Goal: Task Accomplishment & Management: Complete application form

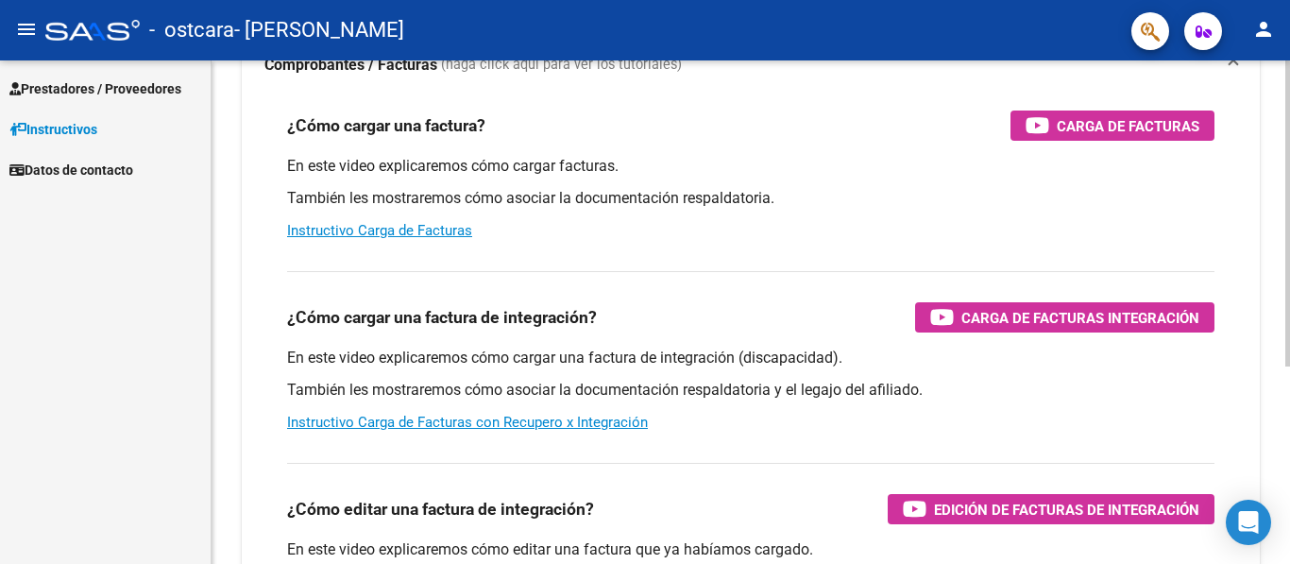
scroll to position [188, 0]
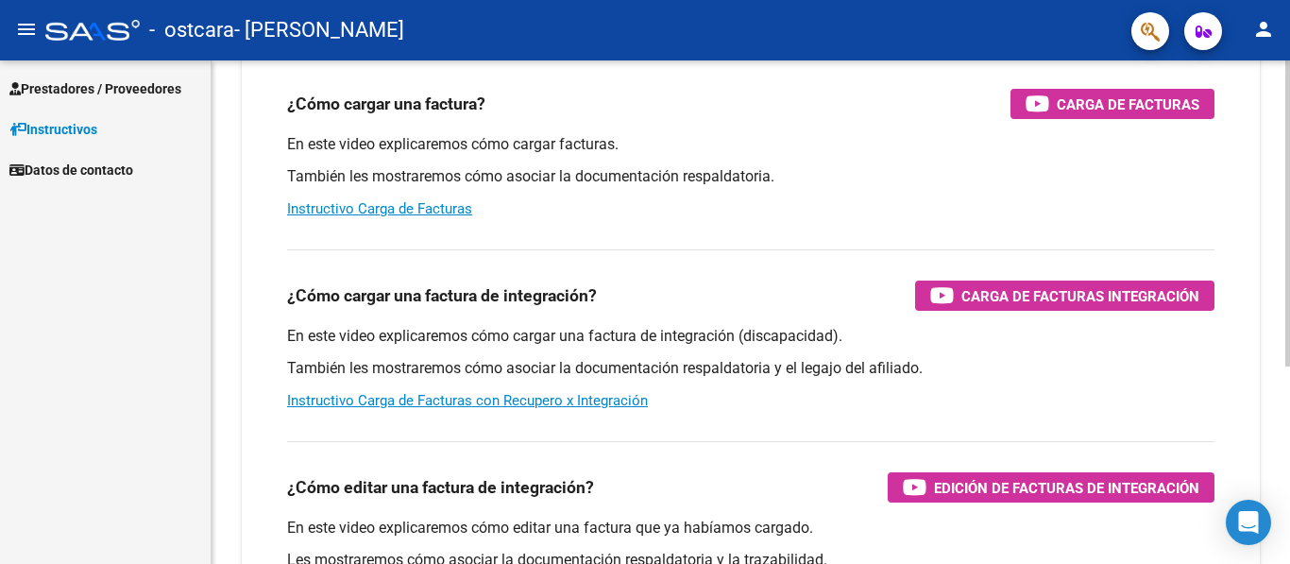
click at [1288, 306] on div at bounding box center [1287, 327] width 5 height 306
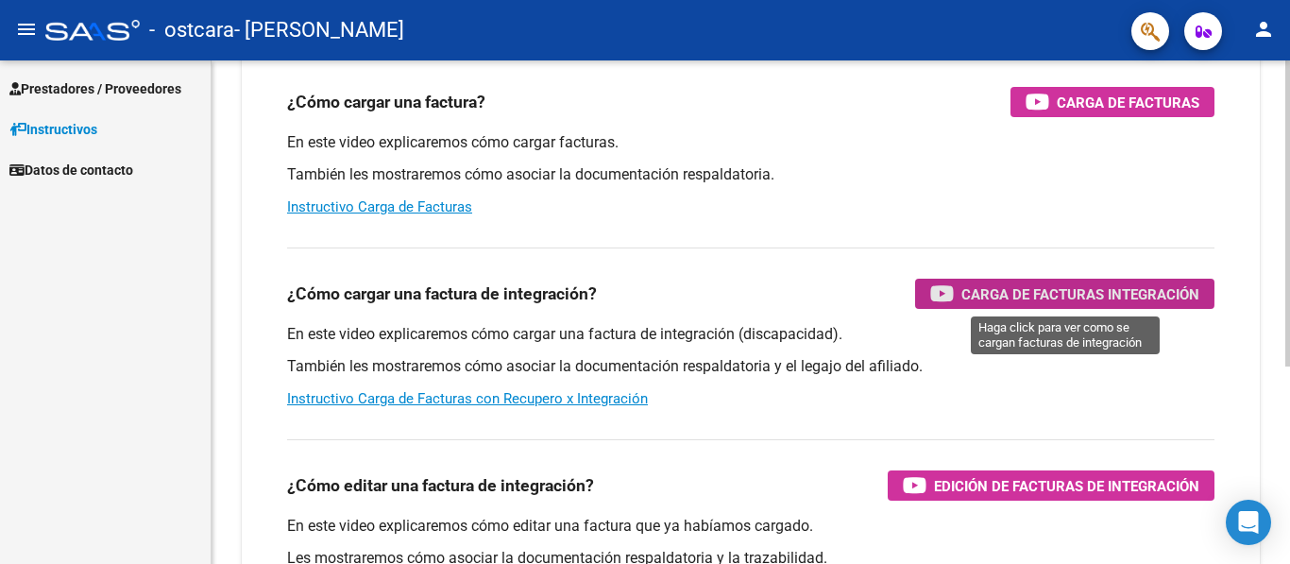
click at [979, 287] on span "Carga de Facturas Integración" at bounding box center [1080, 294] width 238 height 24
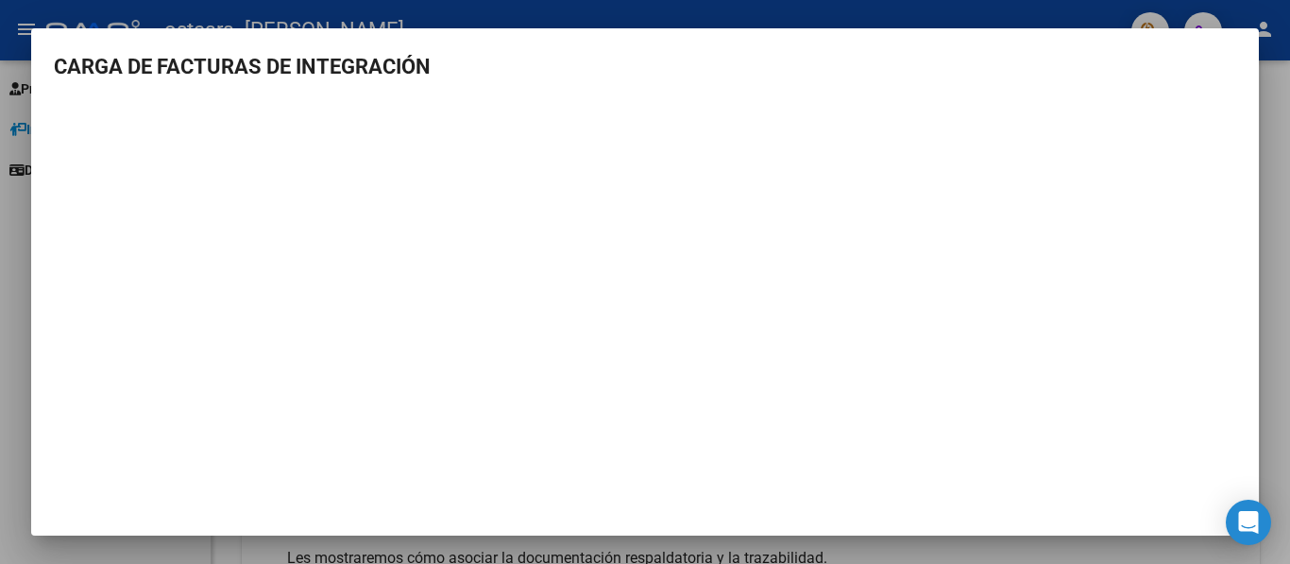
click at [1264, 85] on div at bounding box center [645, 282] width 1290 height 564
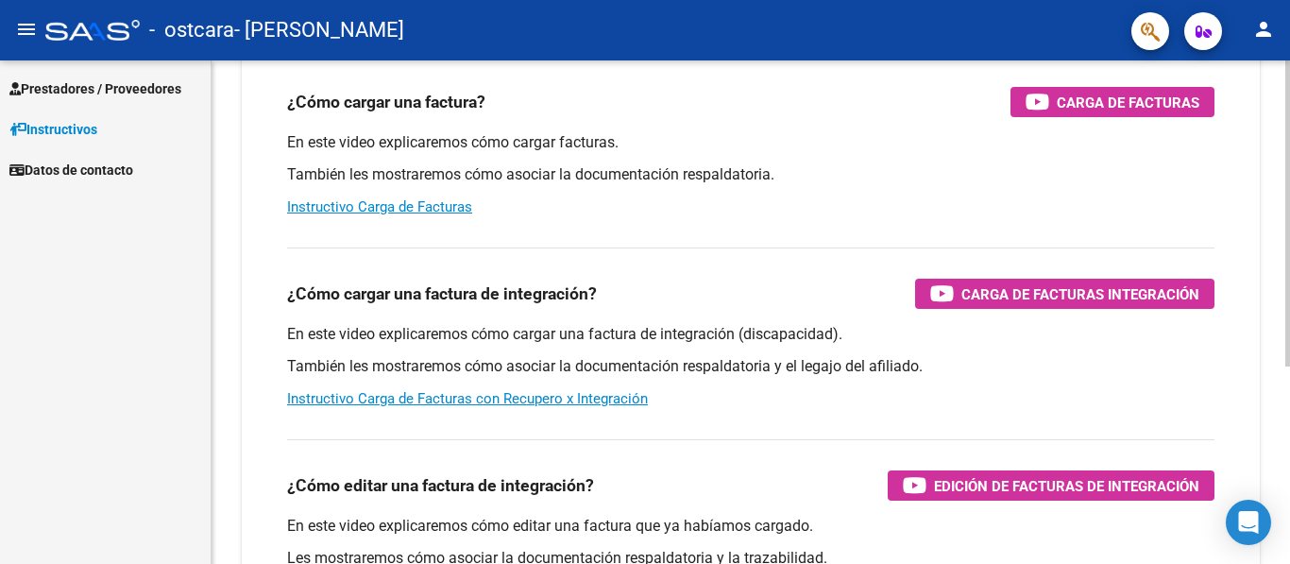
drag, startPoint x: 1017, startPoint y: 303, endPoint x: 513, endPoint y: 279, distance: 504.9
click at [513, 279] on div "¿Cómo cargar una factura de integración? Carga de Facturas Integración" at bounding box center [750, 294] width 927 height 30
click at [104, 86] on span "Prestadores / Proveedores" at bounding box center [95, 88] width 172 height 21
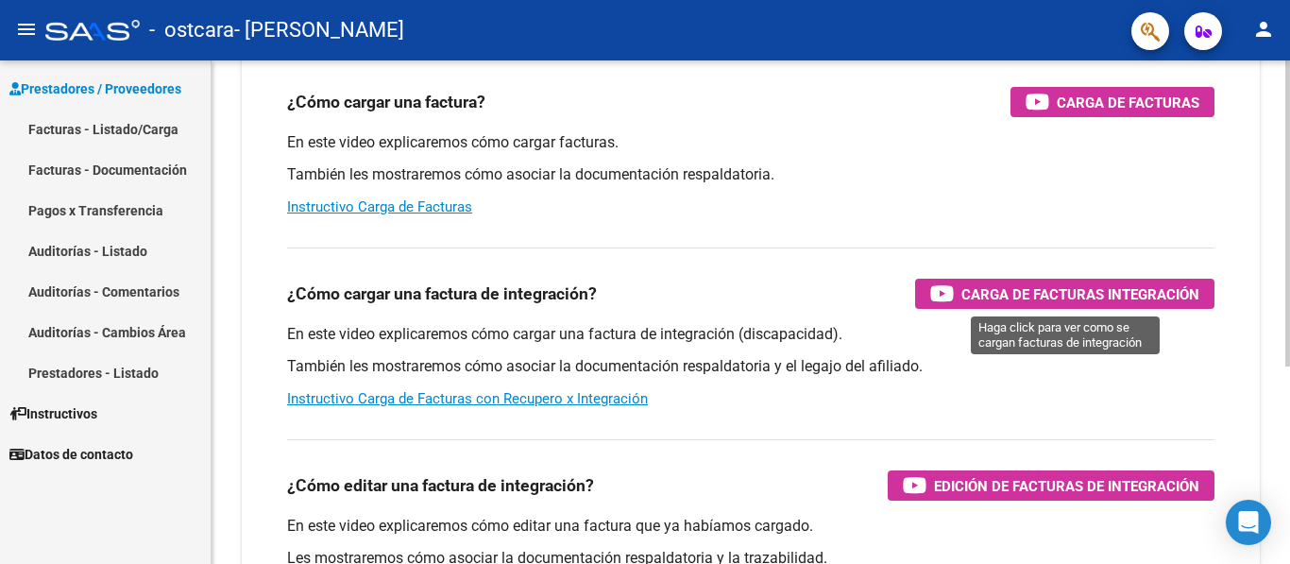
click at [948, 291] on icon "button" at bounding box center [942, 293] width 24 height 22
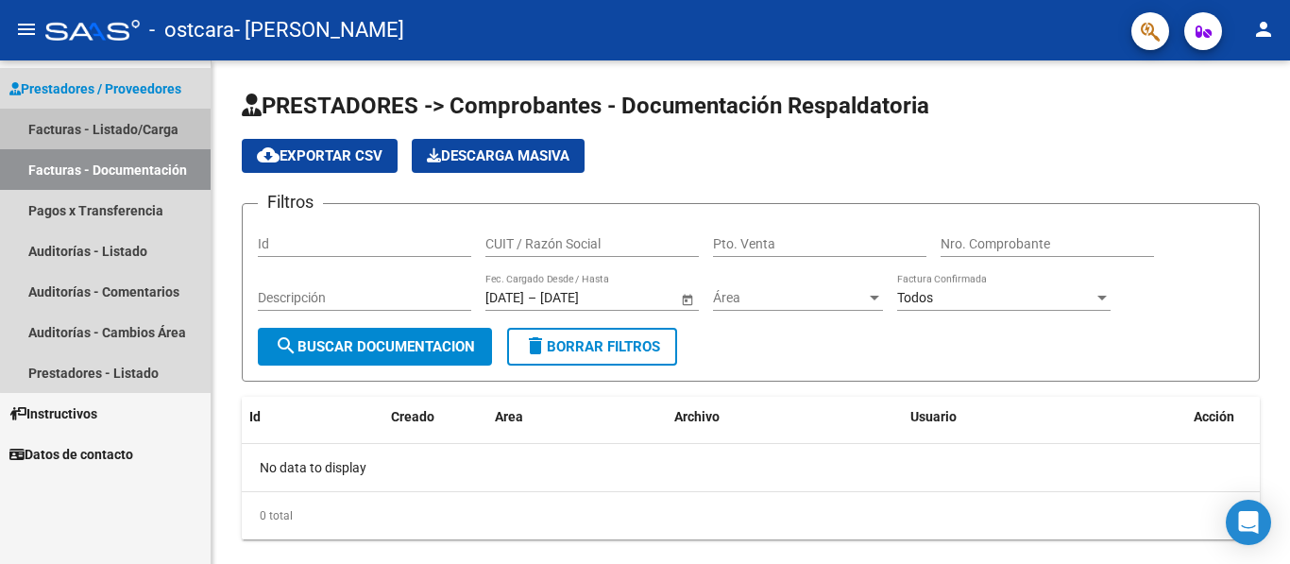
click at [111, 118] on link "Facturas - Listado/Carga" at bounding box center [105, 129] width 211 height 41
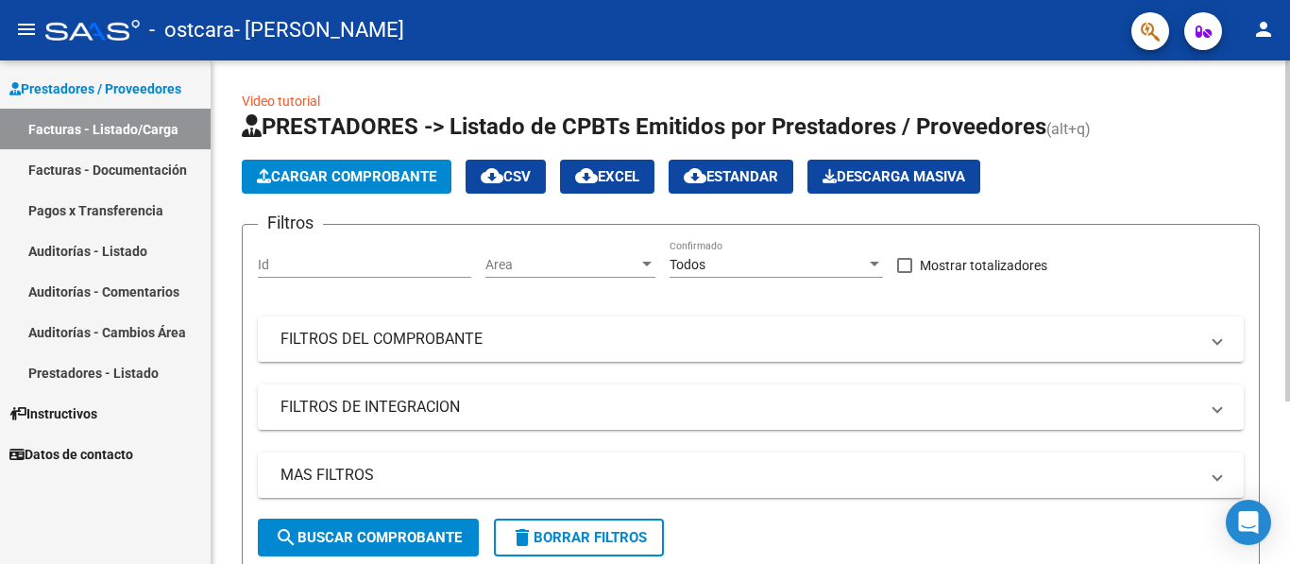
click at [369, 180] on span "Cargar Comprobante" at bounding box center [346, 176] width 179 height 17
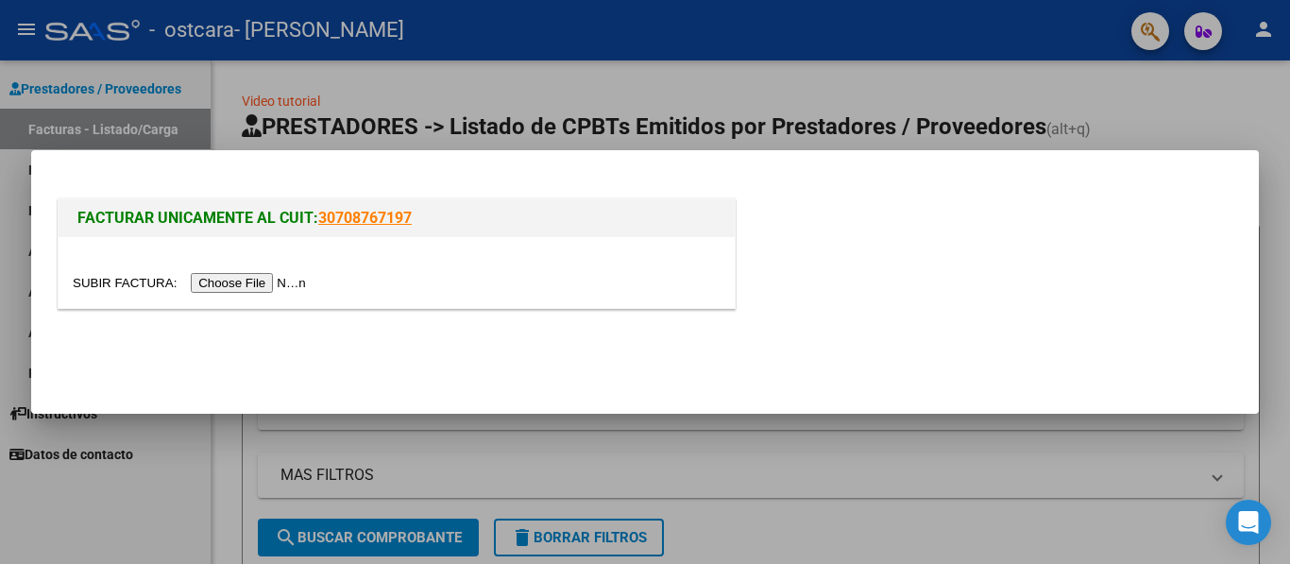
click at [297, 281] on input "file" at bounding box center [192, 283] width 239 height 20
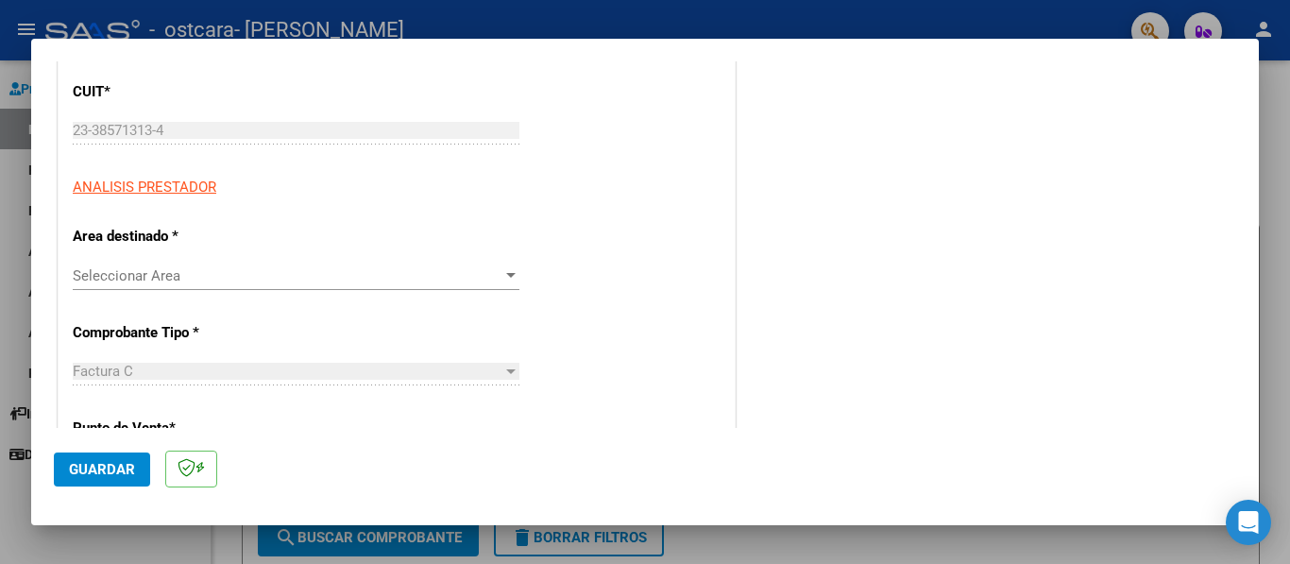
scroll to position [265, 0]
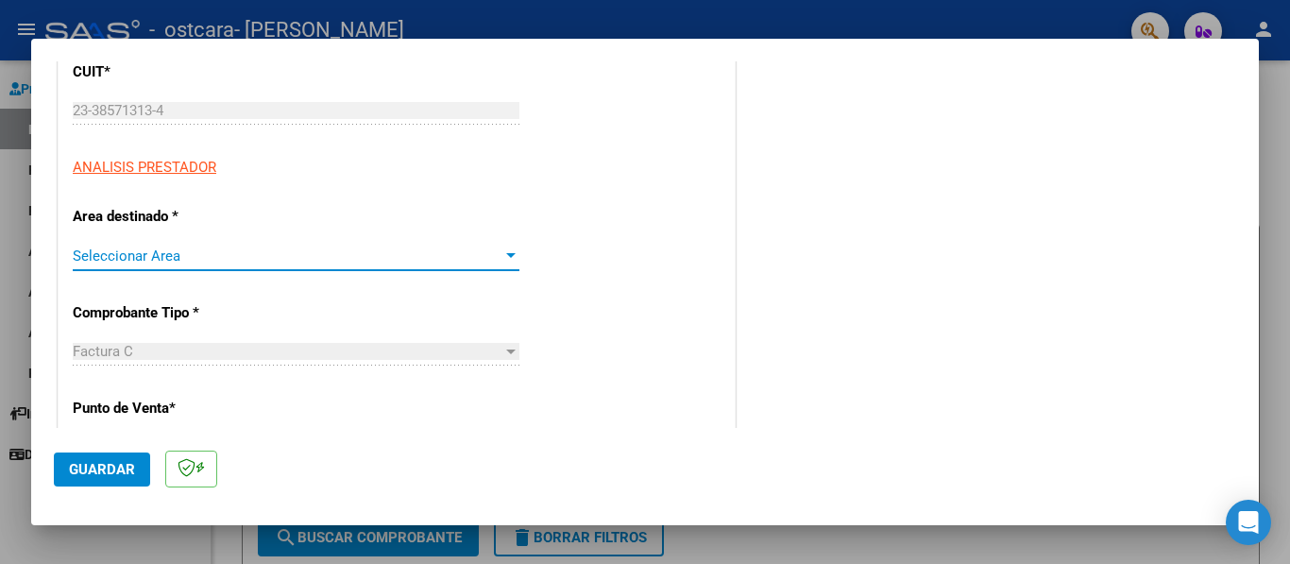
click at [509, 253] on div at bounding box center [510, 255] width 9 height 5
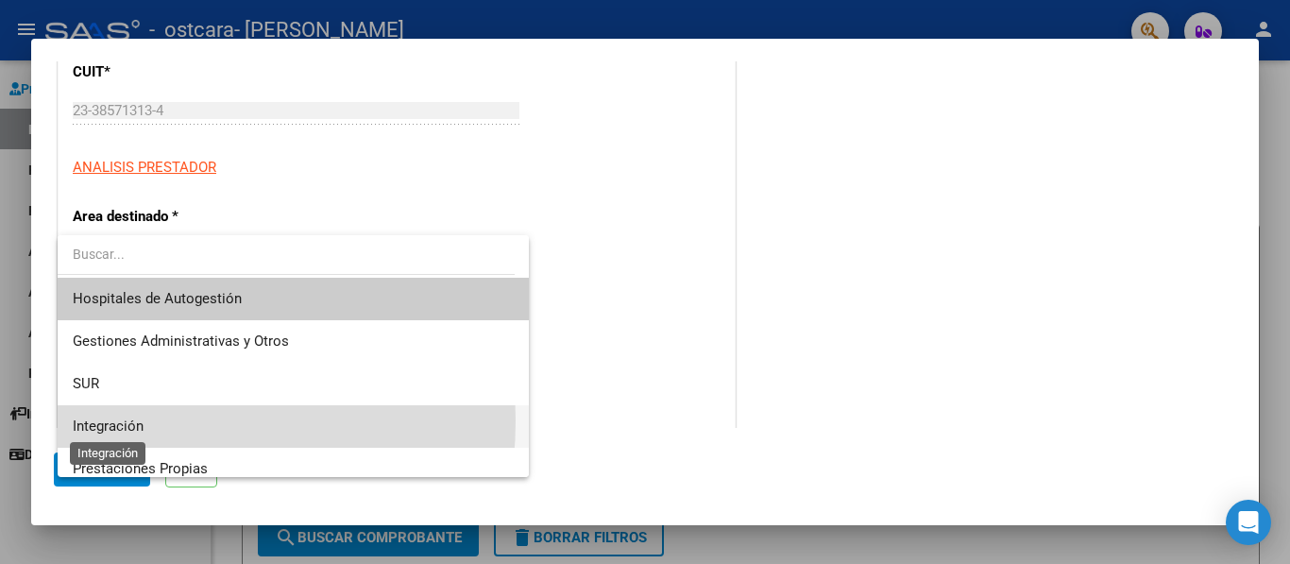
click at [115, 420] on span "Integración" at bounding box center [108, 425] width 71 height 17
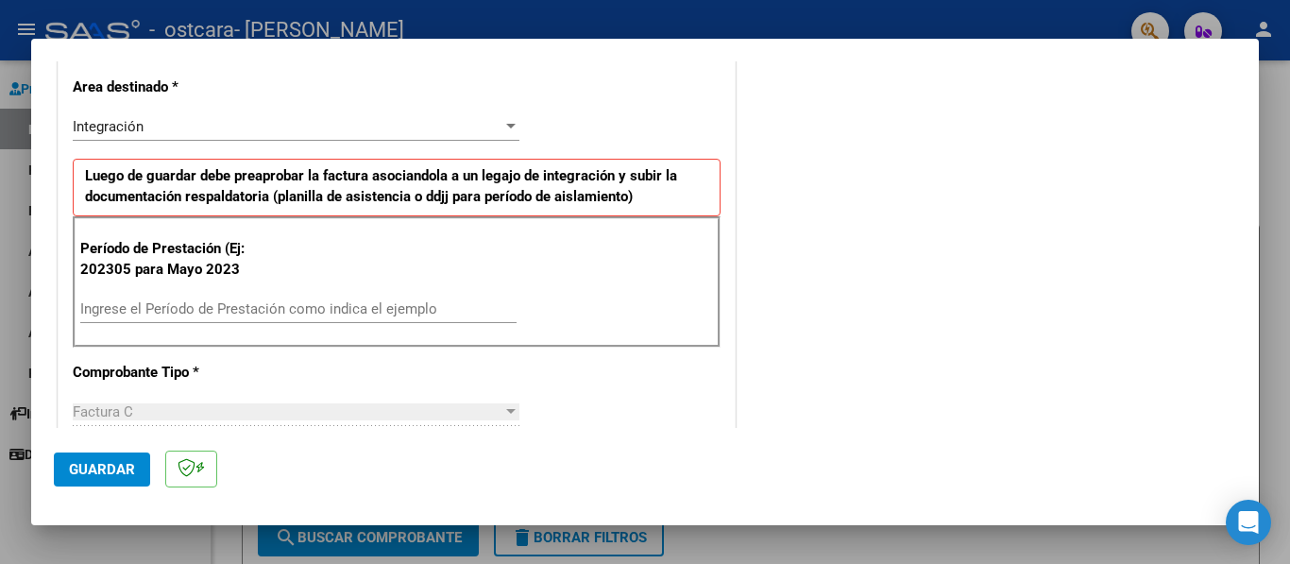
scroll to position [404, 0]
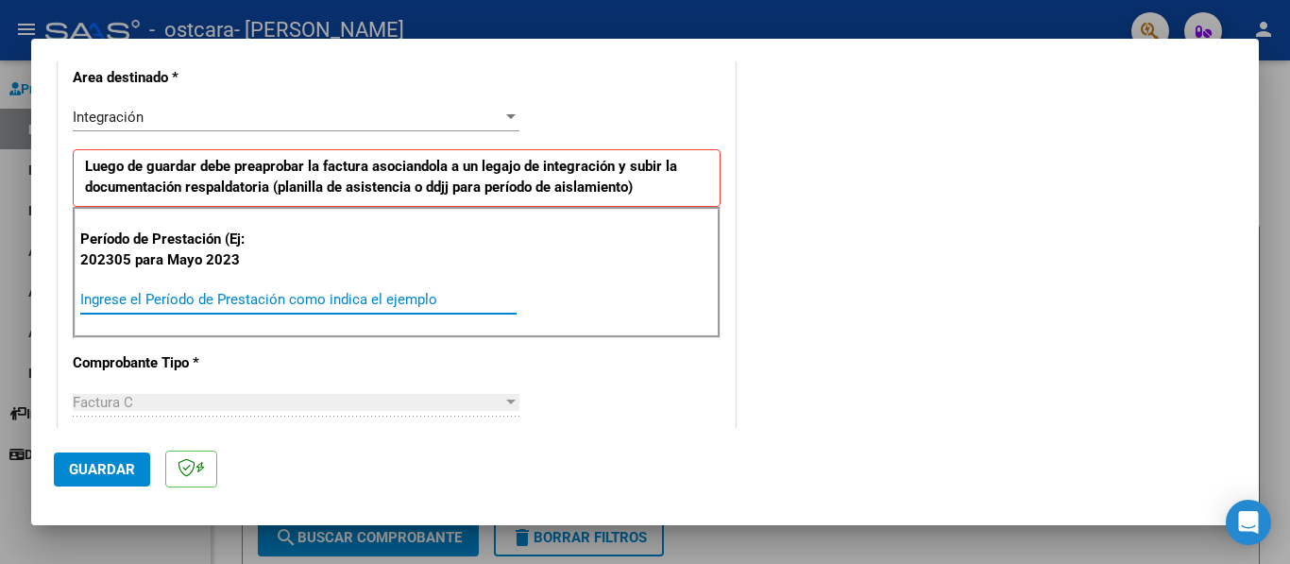
click at [349, 295] on input "Ingrese el Período de Prestación como indica el ejemplo" at bounding box center [298, 299] width 436 height 17
type input "202507"
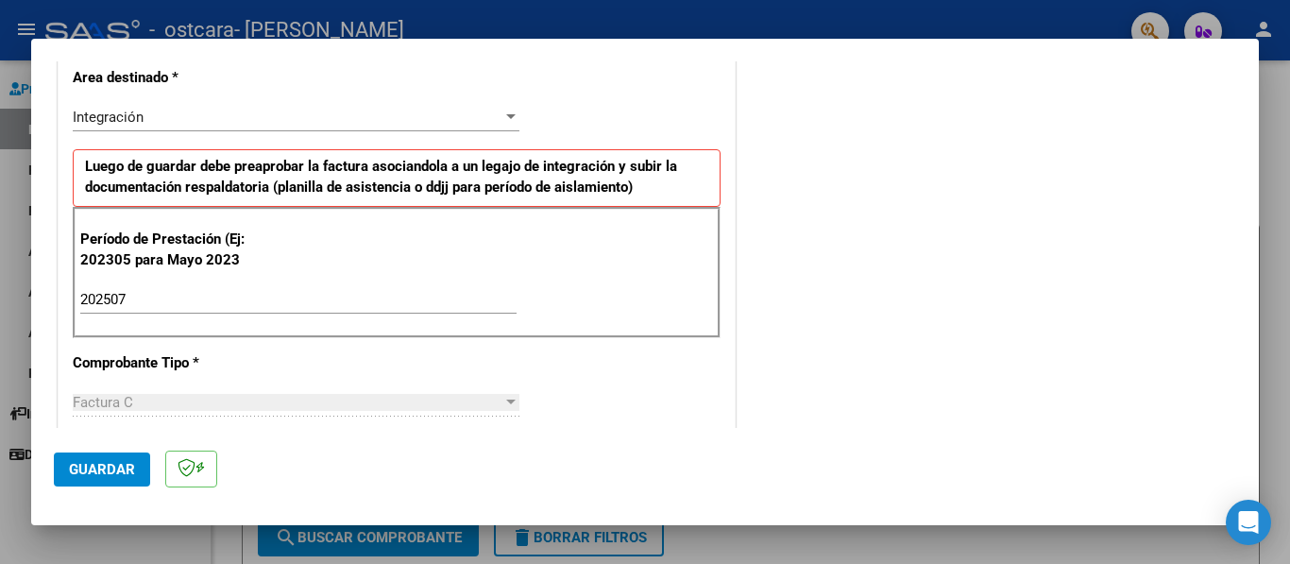
click at [127, 465] on span "Guardar" at bounding box center [102, 469] width 66 height 17
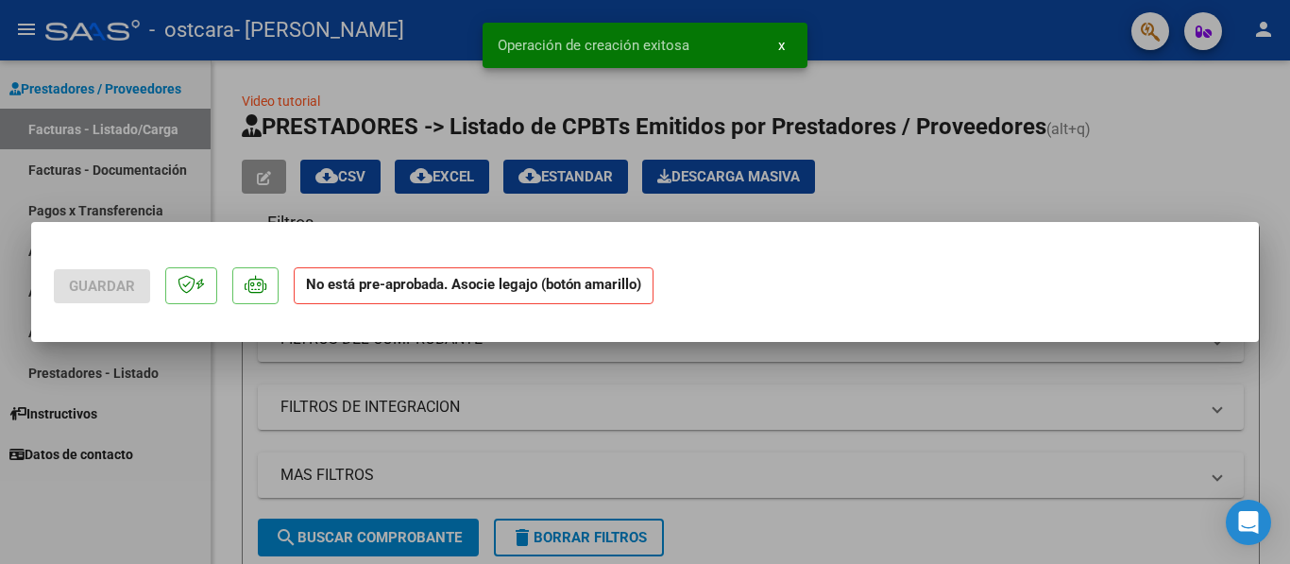
scroll to position [0, 0]
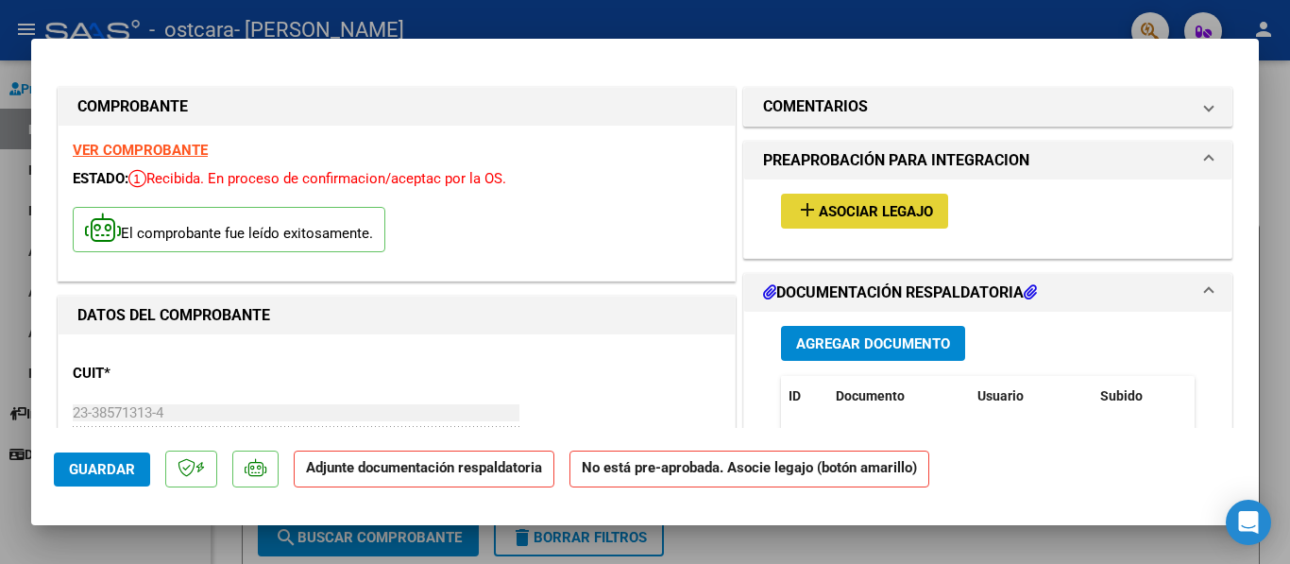
click at [889, 215] on span "Asociar Legajo" at bounding box center [876, 211] width 114 height 17
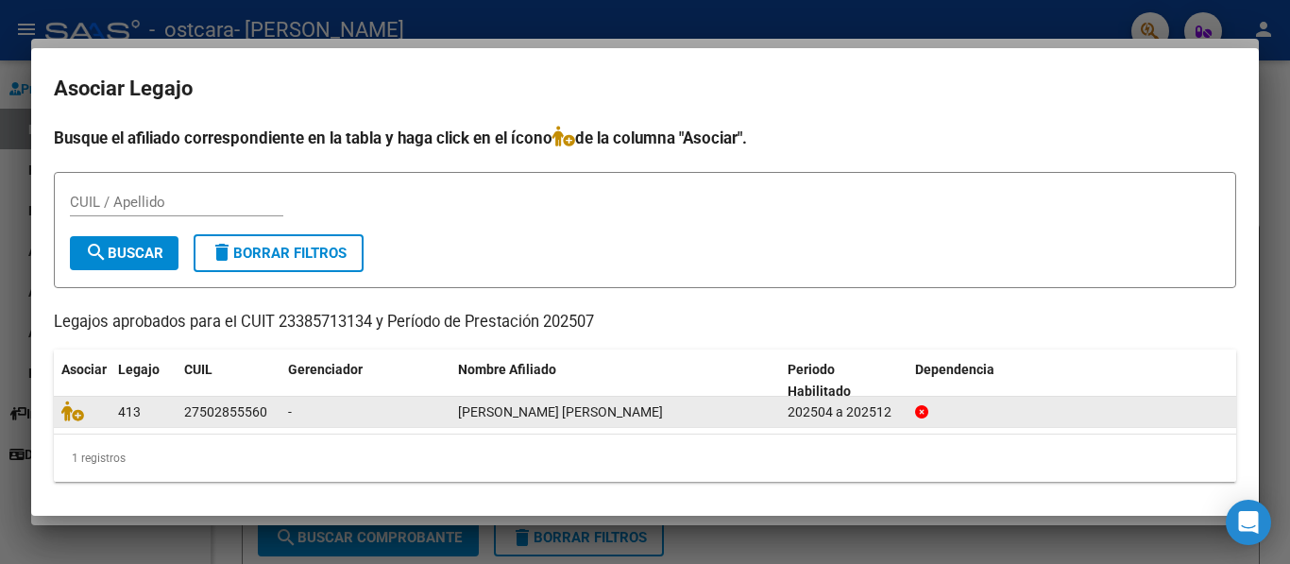
click at [458, 410] on span "LENCINA DUARTE MAYRA MARICEL" at bounding box center [560, 411] width 205 height 15
click at [193, 416] on div "27502855560" at bounding box center [225, 412] width 83 height 22
click at [79, 412] on icon at bounding box center [72, 410] width 23 height 21
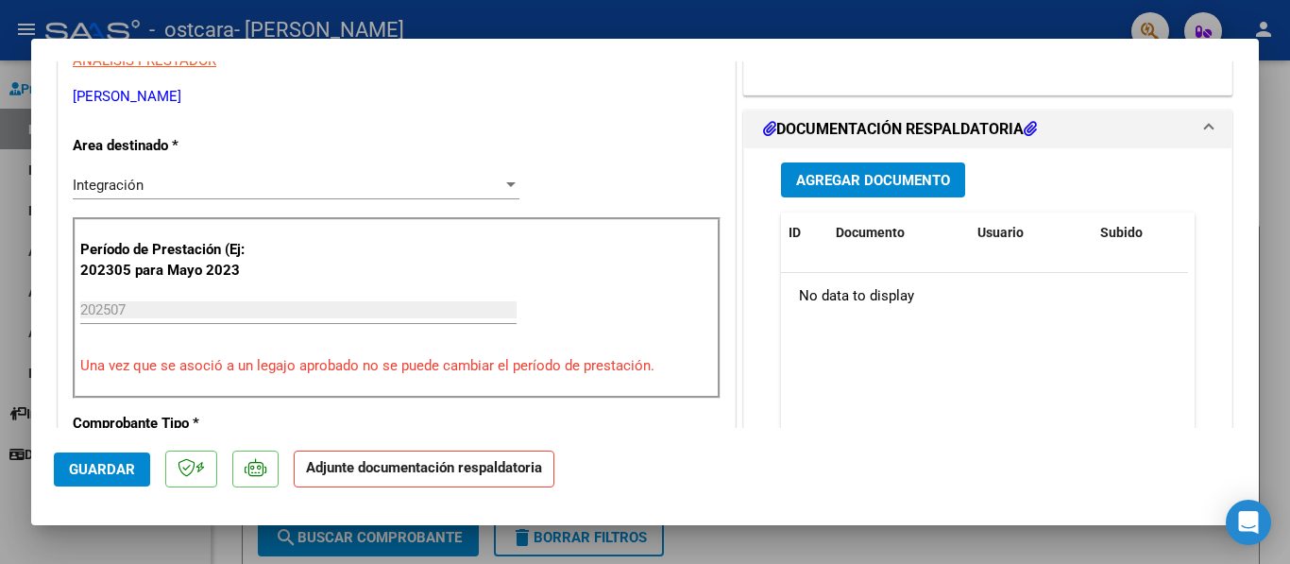
scroll to position [432, 0]
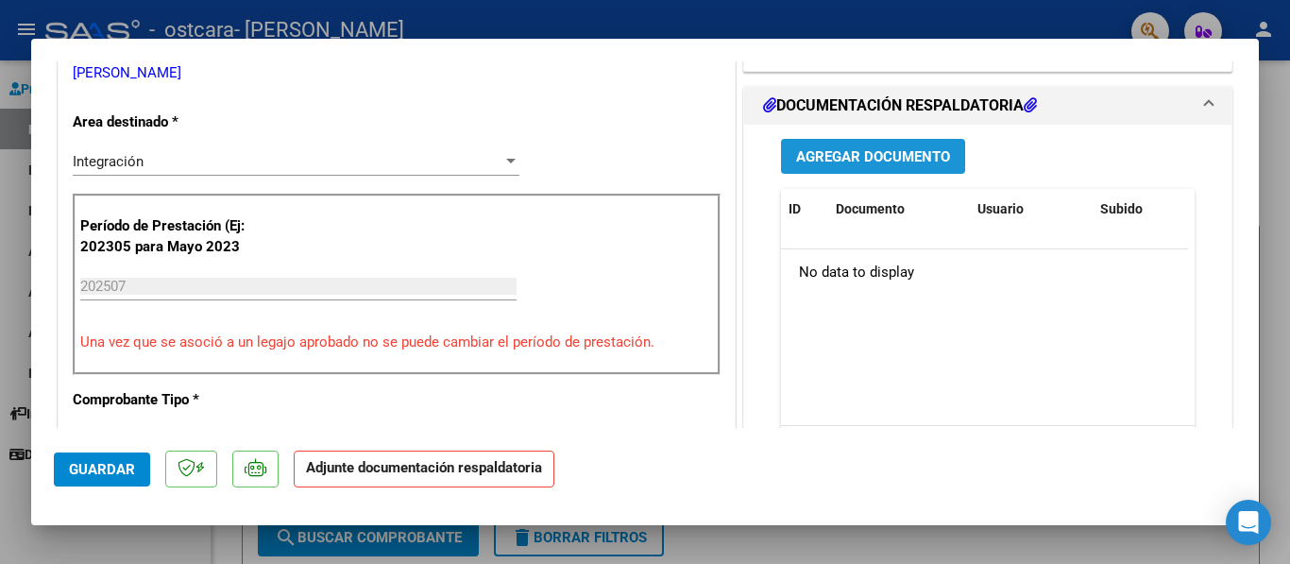
click at [922, 160] on span "Agregar Documento" at bounding box center [873, 156] width 154 height 17
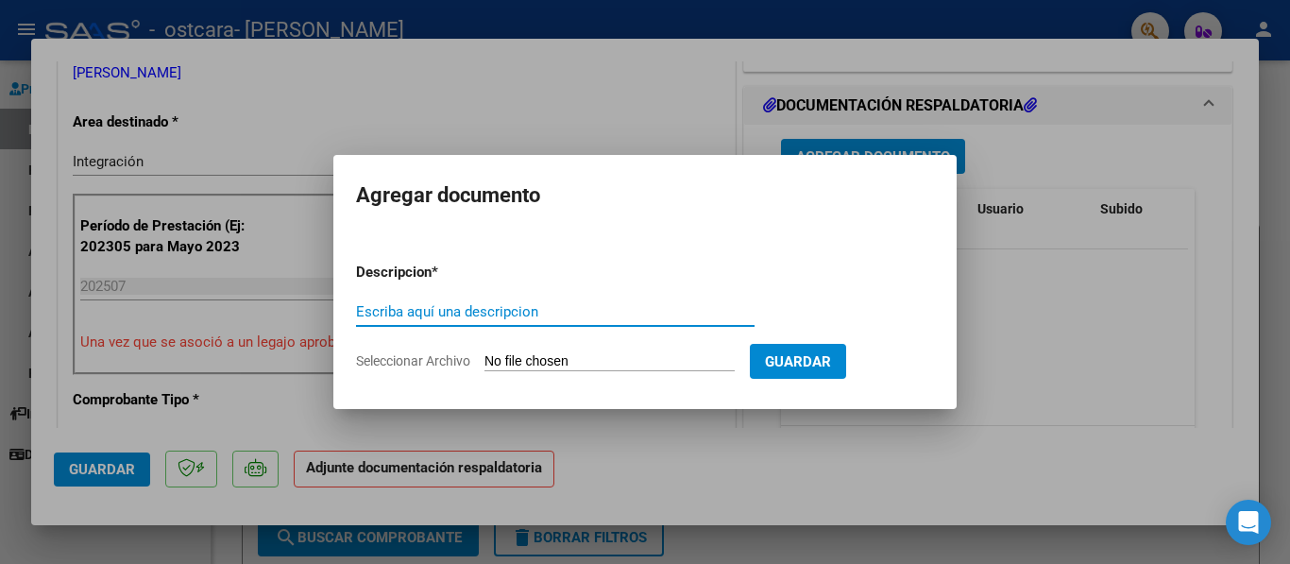
click at [513, 357] on input "Seleccionar Archivo" at bounding box center [609, 362] width 250 height 18
type input "C:\fakepath\8810133b-d2f7-401c-8577-cb34c9a15c8f.pdf"
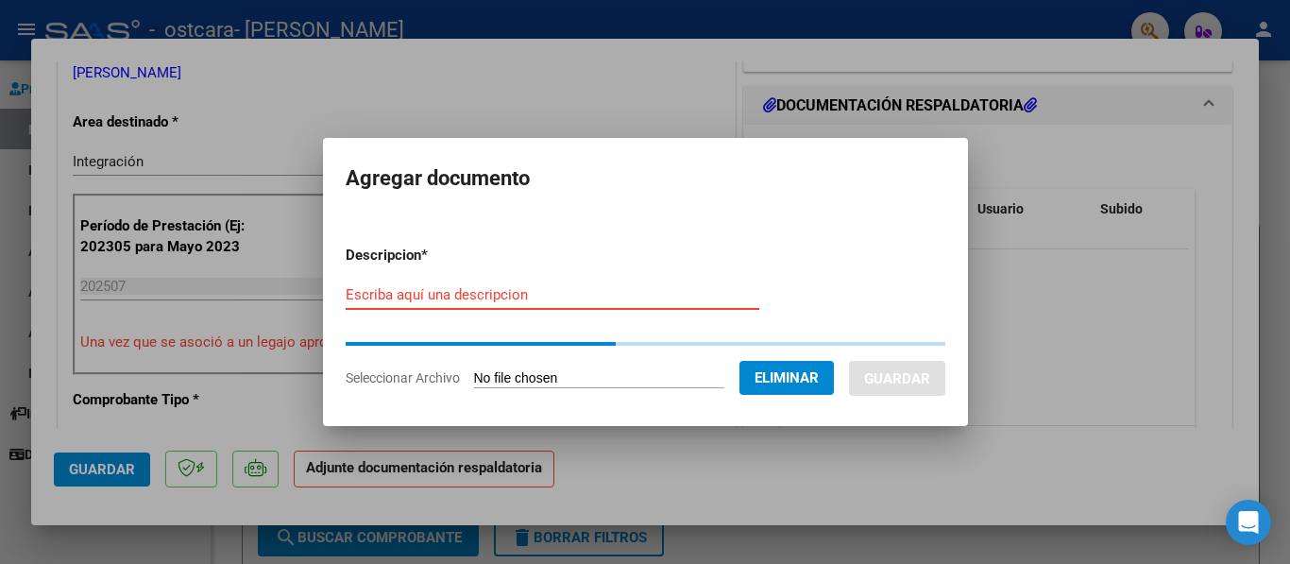
click at [467, 298] on input "Escriba aquí una descripcion" at bounding box center [553, 294] width 414 height 17
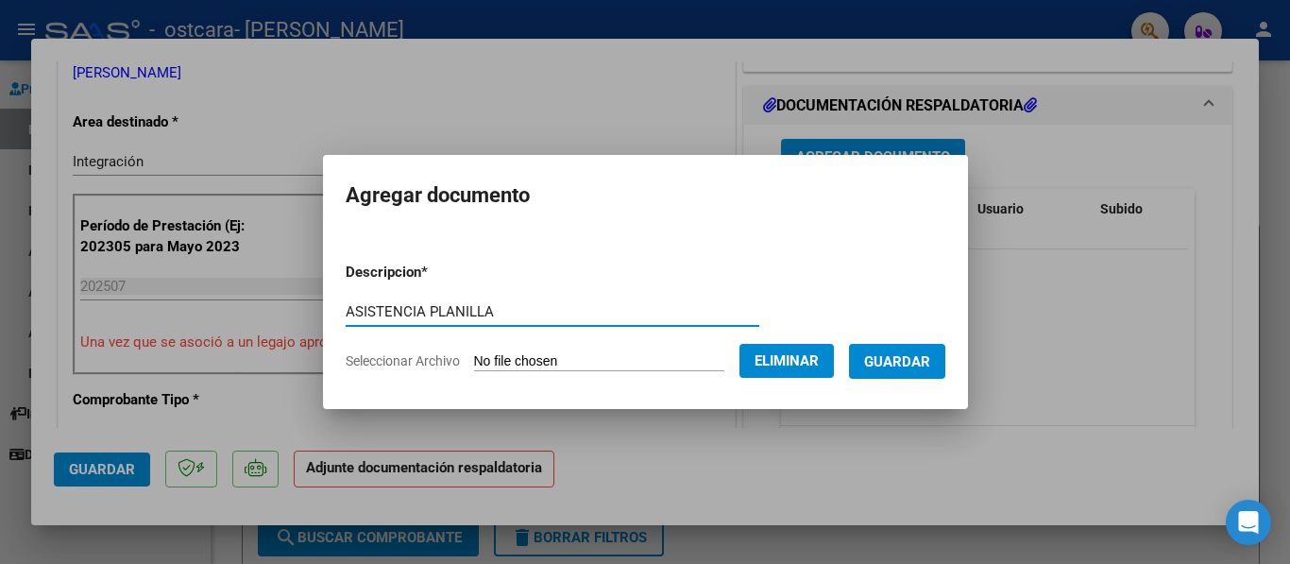
type input "ASISTENCIA PLANILLA"
click at [918, 373] on button "Guardar" at bounding box center [897, 361] width 96 height 35
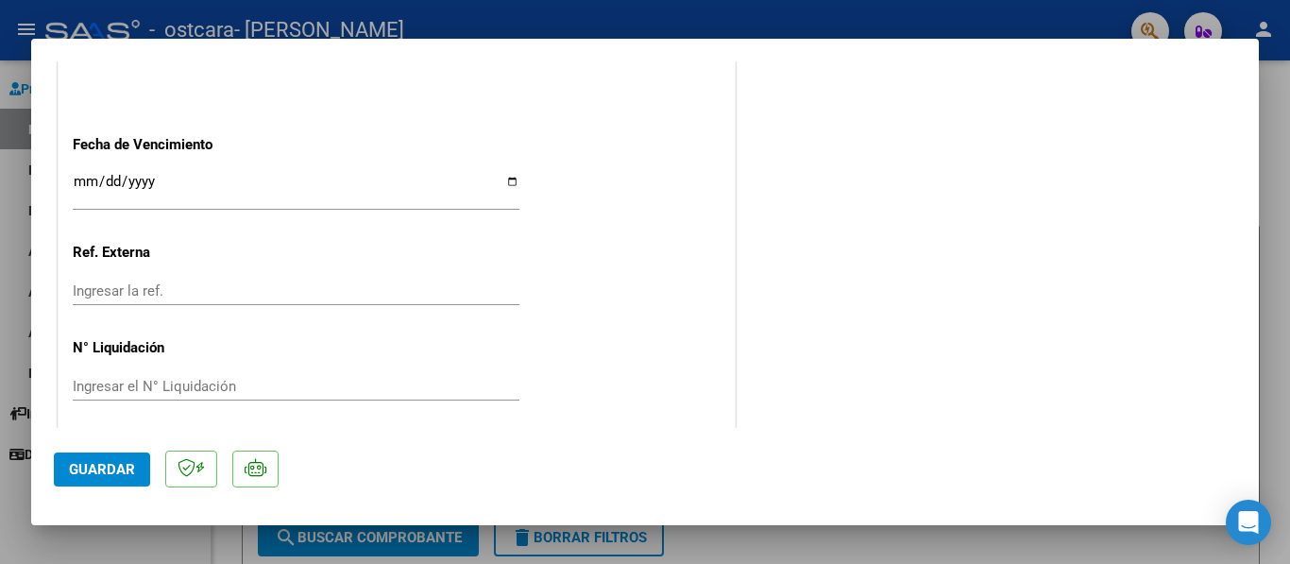
scroll to position [1324, 0]
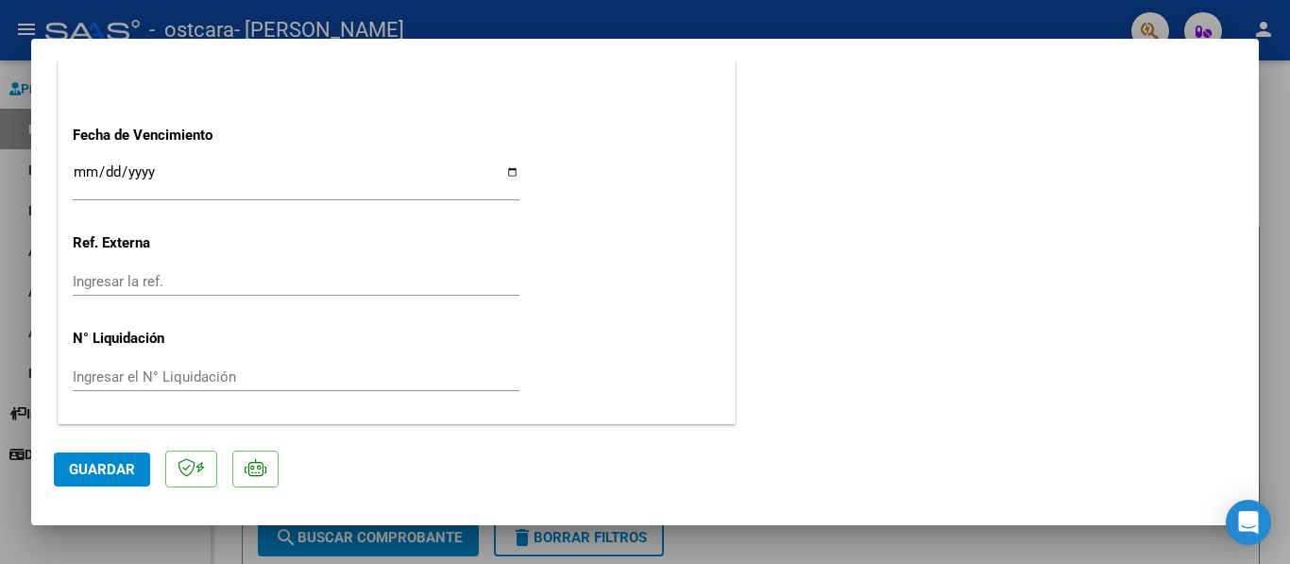
click at [123, 473] on span "Guardar" at bounding box center [102, 469] width 66 height 17
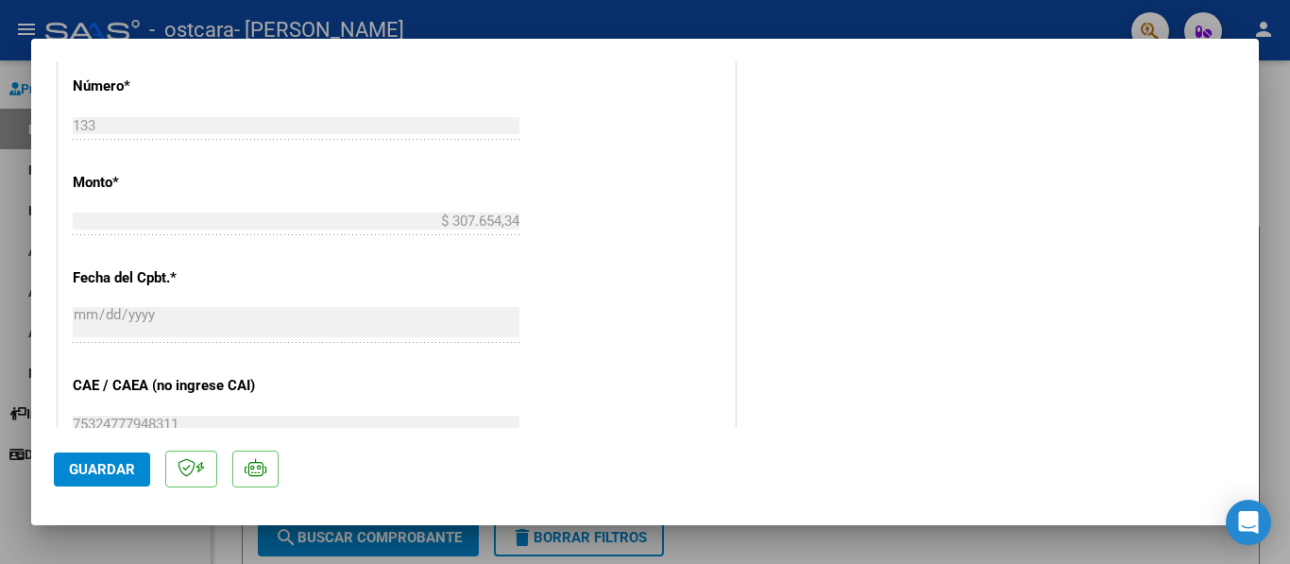
scroll to position [930, 0]
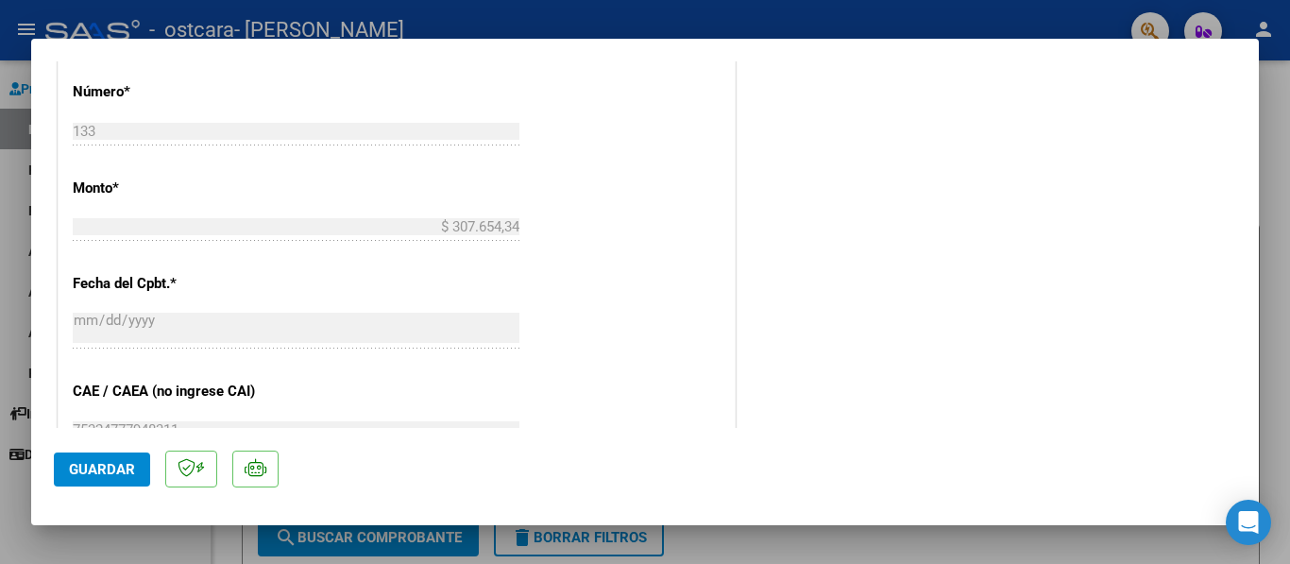
click at [1248, 289] on mat-dialog-content "COMPROBANTE VER COMPROBANTE ESTADO: Recibida. En proceso de confirmacion/acepta…" at bounding box center [645, 244] width 1228 height 366
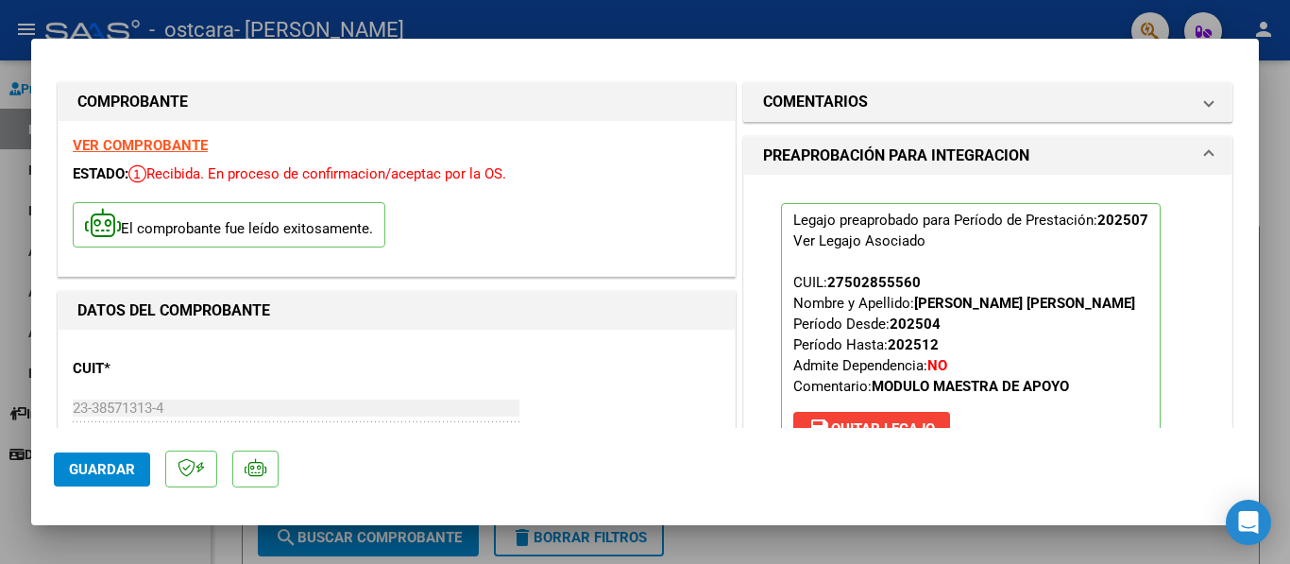
scroll to position [0, 0]
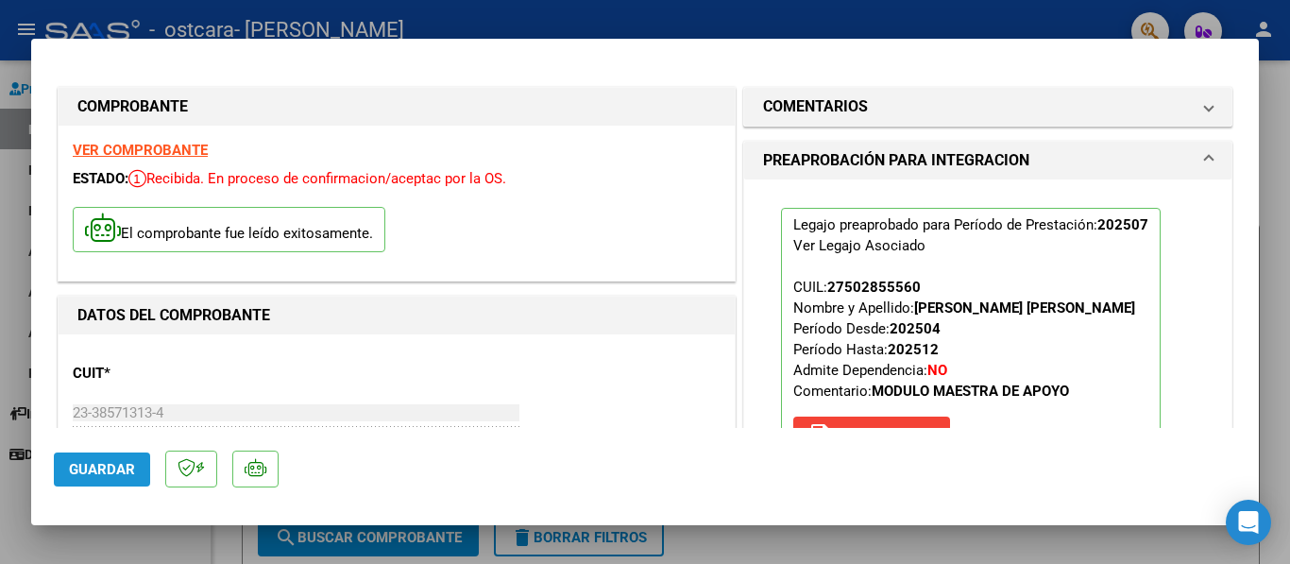
click at [131, 467] on span "Guardar" at bounding box center [102, 469] width 66 height 17
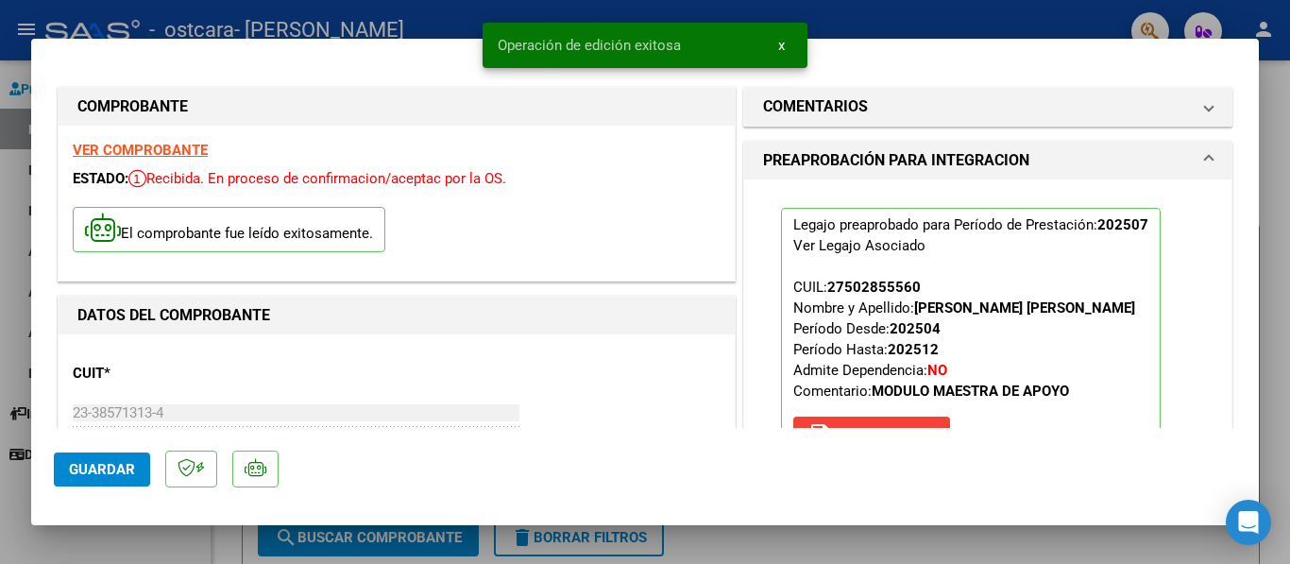
click at [779, 52] on span "x" at bounding box center [781, 45] width 7 height 17
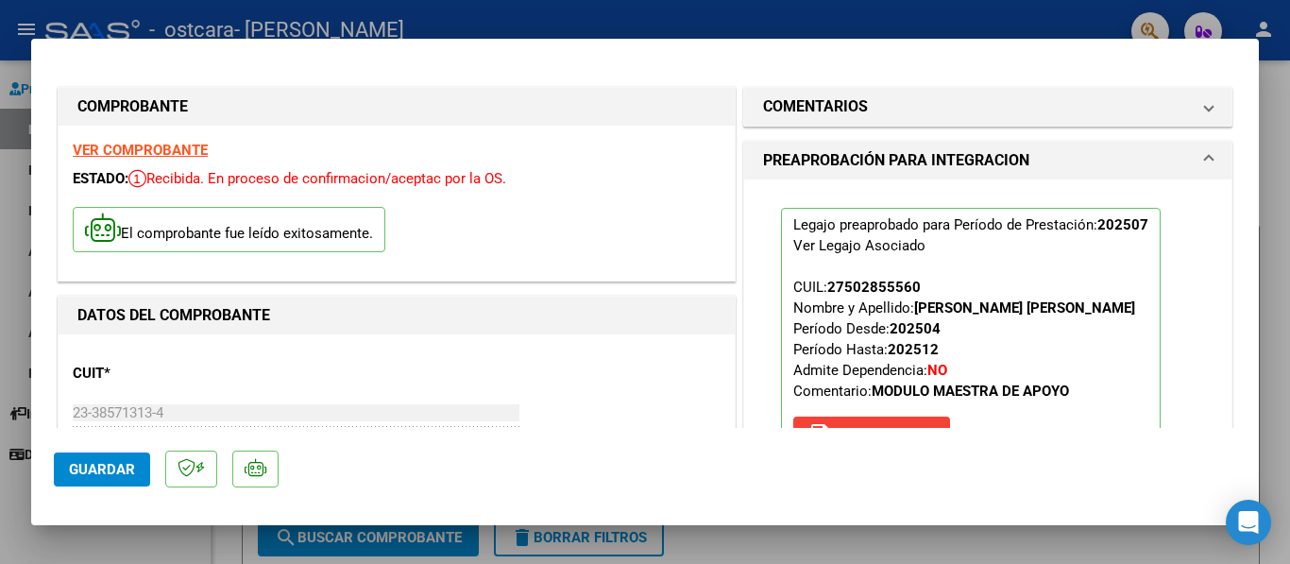
click at [1273, 137] on div at bounding box center [645, 282] width 1290 height 564
type input "$ 0,00"
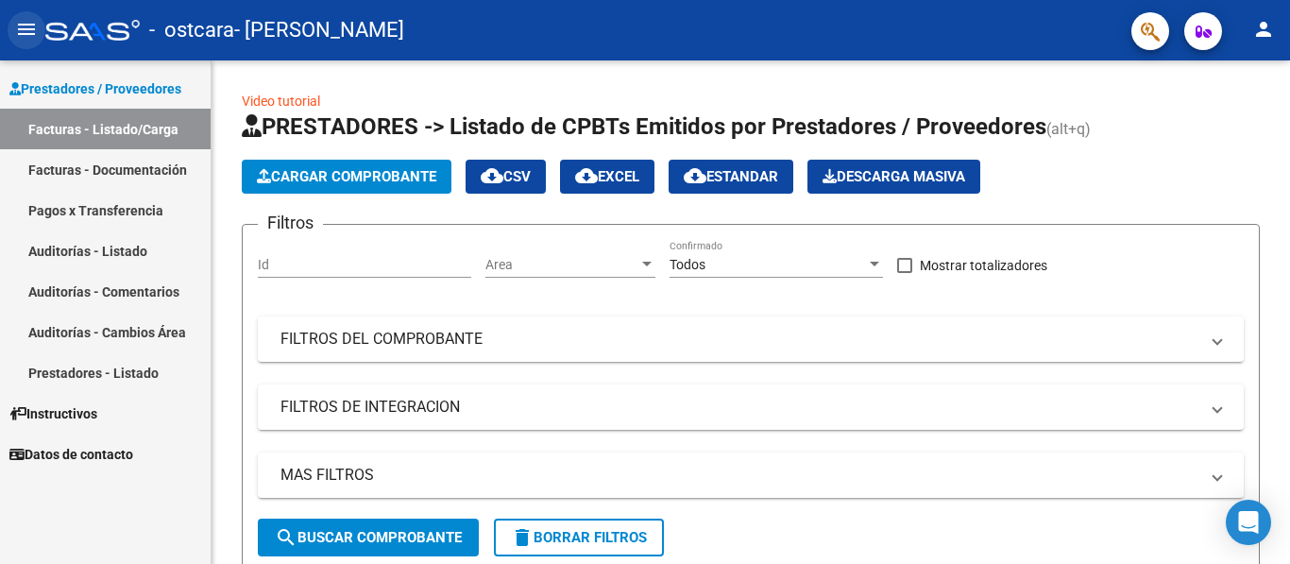
click at [25, 25] on mat-icon "menu" at bounding box center [26, 29] width 23 height 23
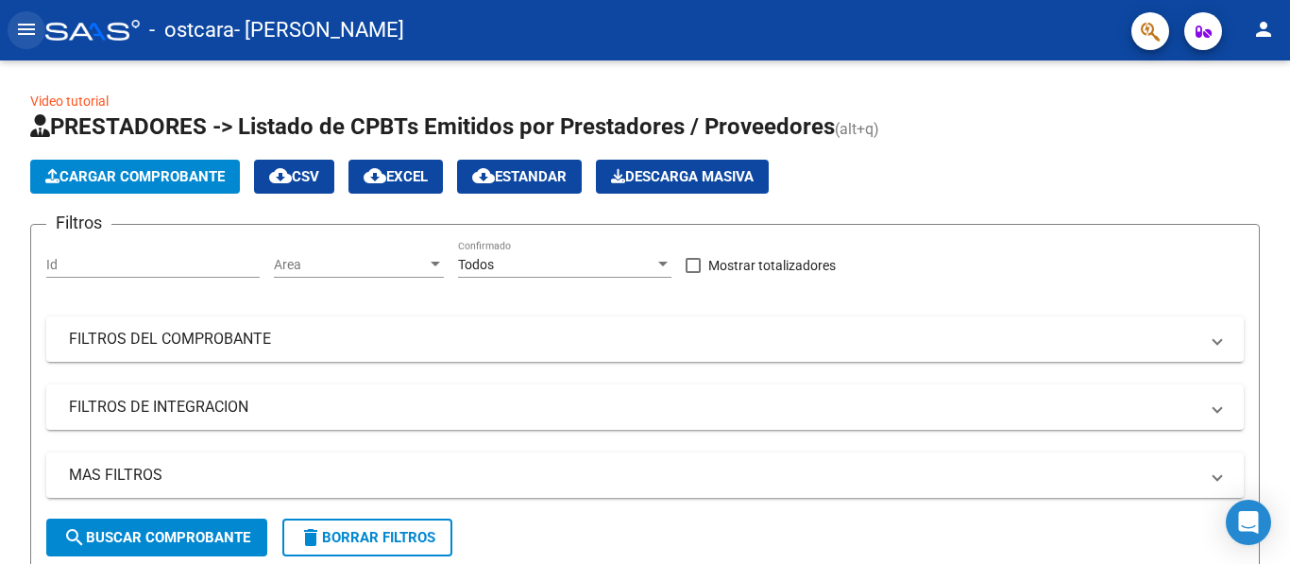
click at [25, 25] on mat-icon "menu" at bounding box center [26, 29] width 23 height 23
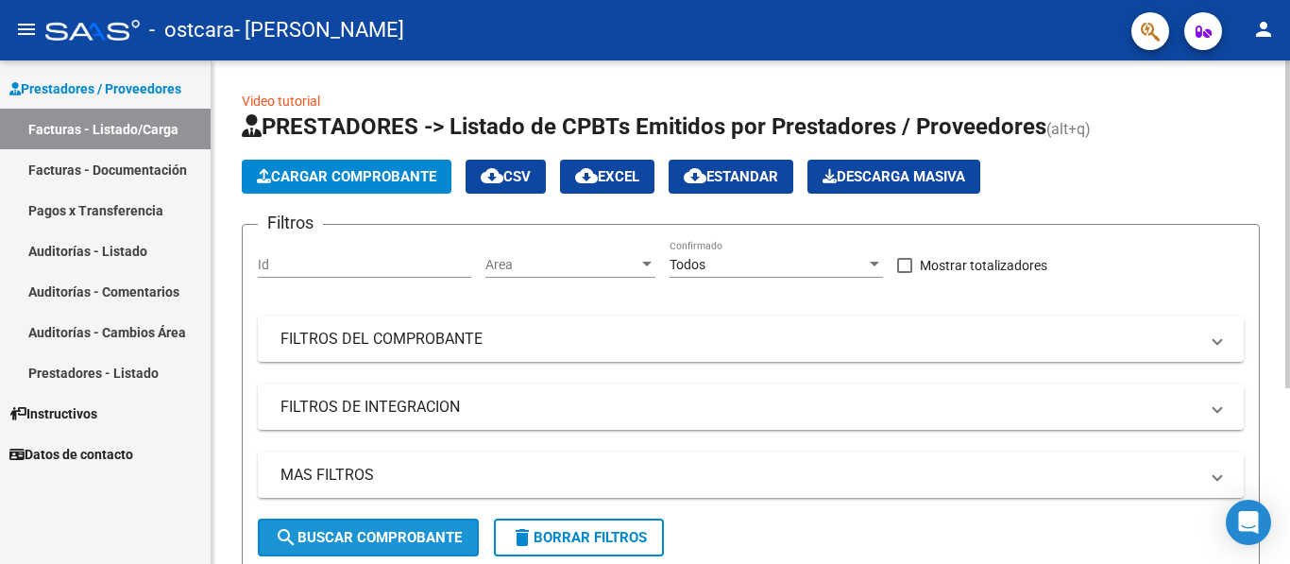
click at [416, 541] on span "search Buscar Comprobante" at bounding box center [368, 537] width 187 height 17
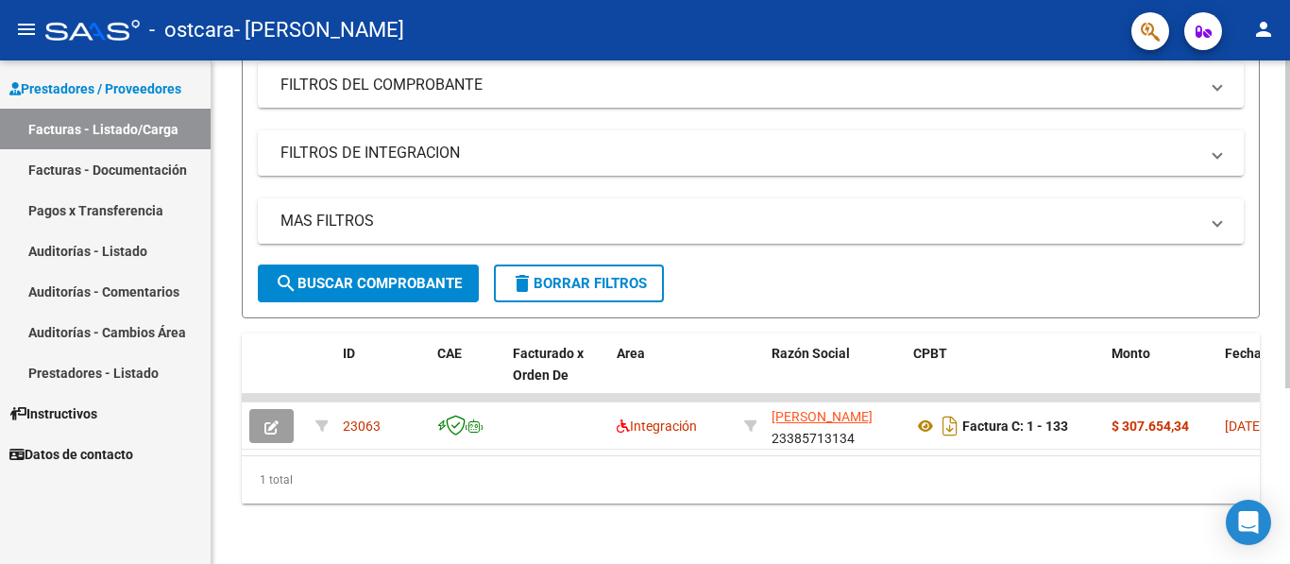
scroll to position [269, 0]
click at [1289, 483] on div at bounding box center [1287, 400] width 5 height 328
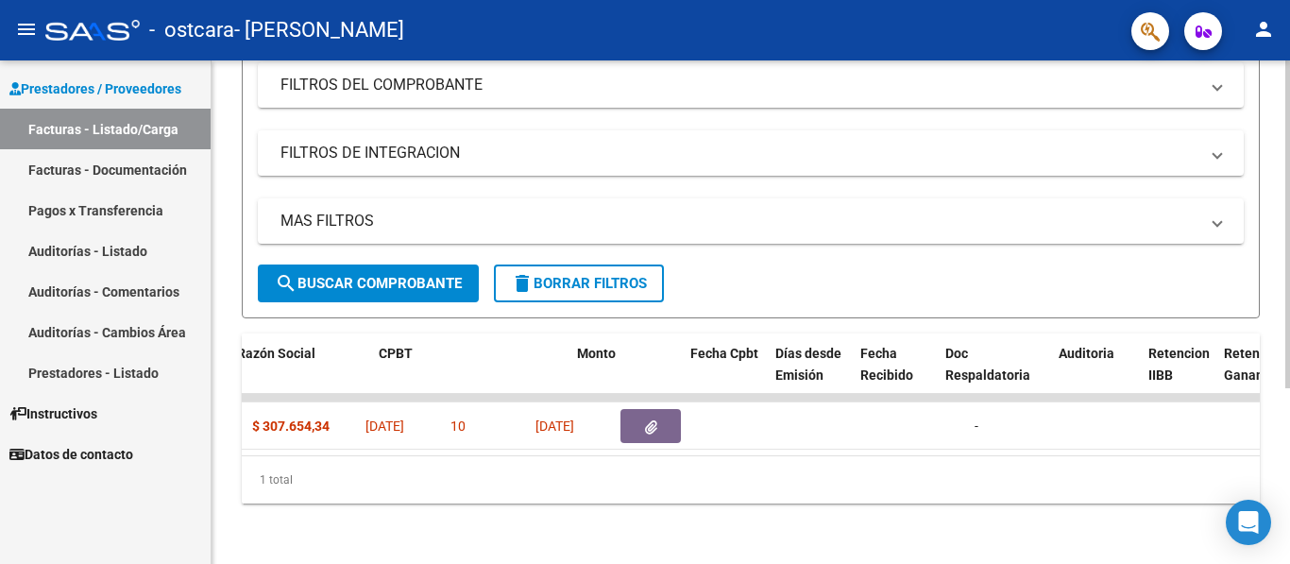
scroll to position [0, 0]
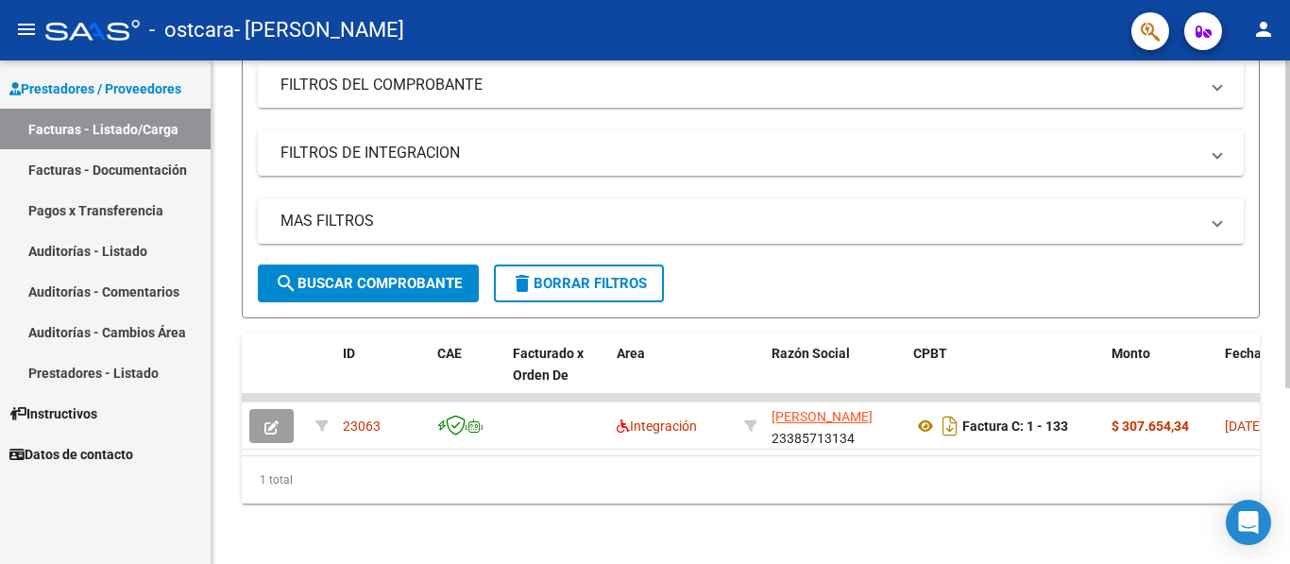
click at [1289, 384] on div at bounding box center [1287, 400] width 5 height 328
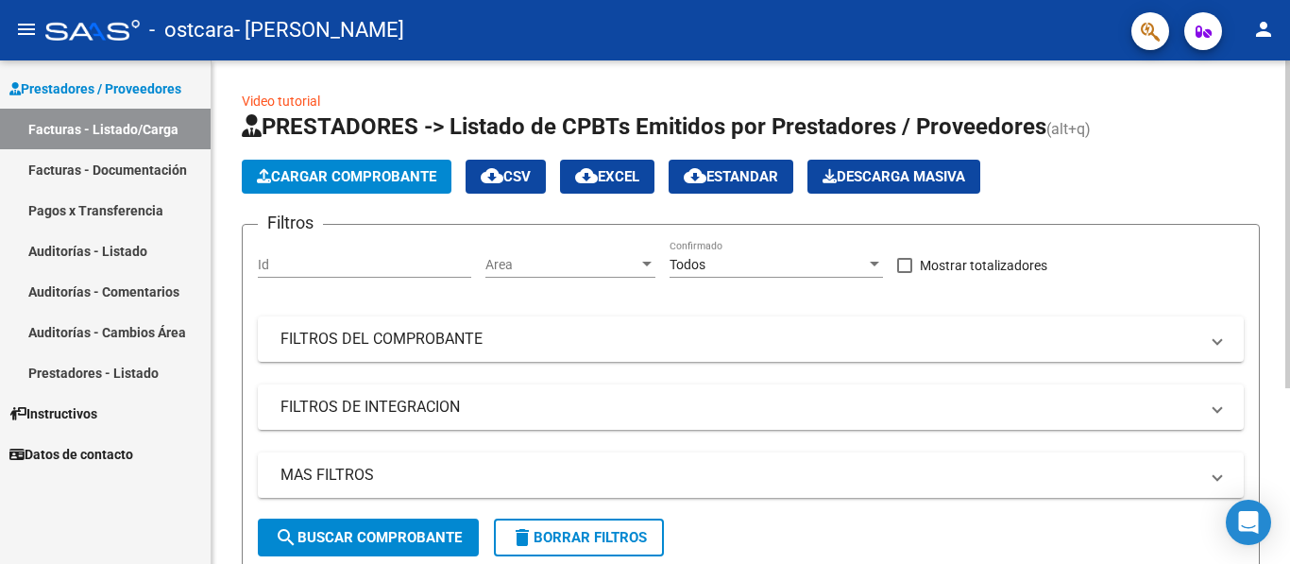
click at [1285, 160] on div at bounding box center [1287, 224] width 5 height 328
drag, startPoint x: 212, startPoint y: 110, endPoint x: 226, endPoint y: 147, distance: 39.5
click at [226, 147] on div "Video tutorial PRESTADORES -> Listado de CPBTs Emitidos por Prestadores / Prove…" at bounding box center [751, 438] width 1078 height 757
